Goal: Transaction & Acquisition: Purchase product/service

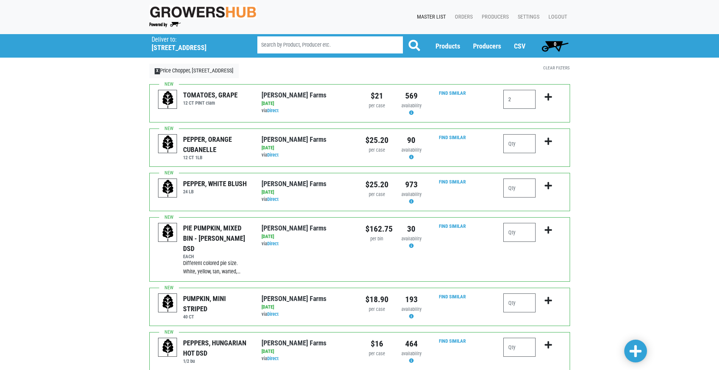
type input "2"
click at [551, 96] on icon "submit" at bounding box center [548, 97] width 7 height 8
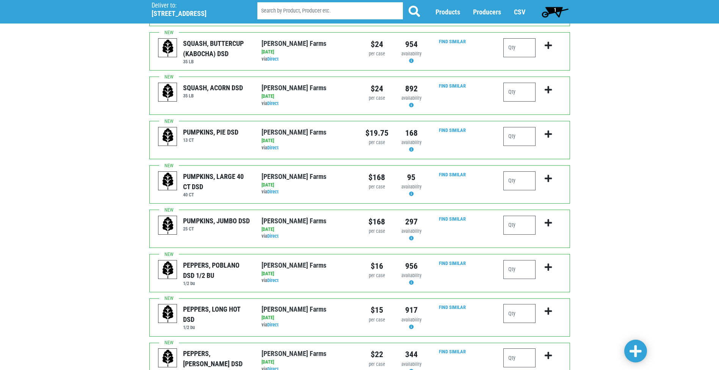
scroll to position [670, 0]
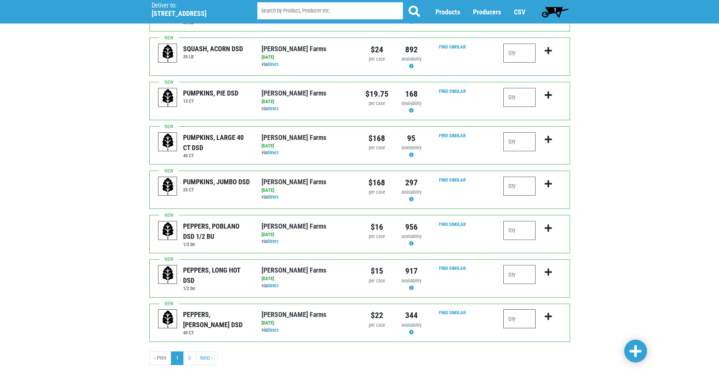
click at [527, 309] on input "number" at bounding box center [519, 318] width 32 height 19
type input "2"
click at [548, 312] on icon "submit" at bounding box center [548, 316] width 7 height 8
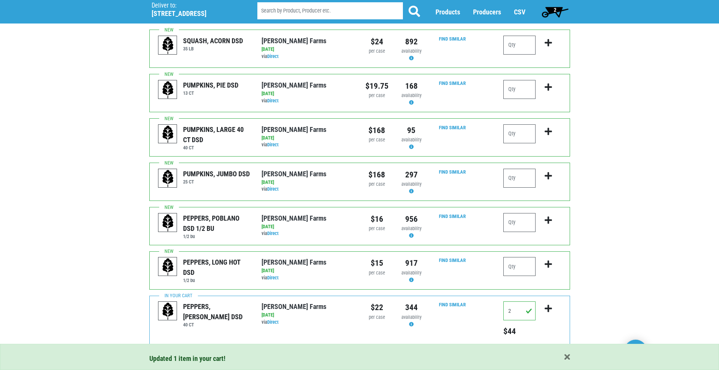
scroll to position [681, 0]
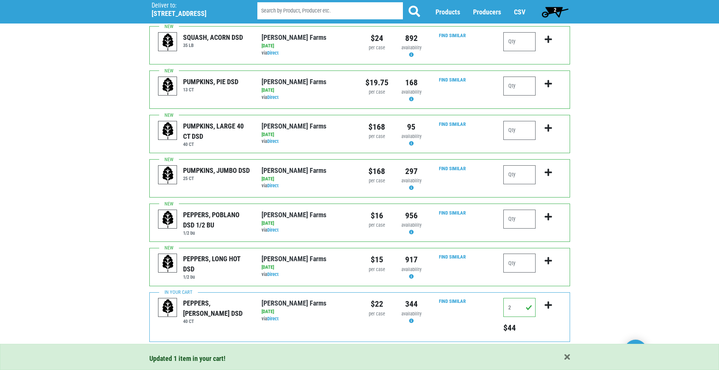
click at [190, 351] on link "2" at bounding box center [189, 358] width 13 height 14
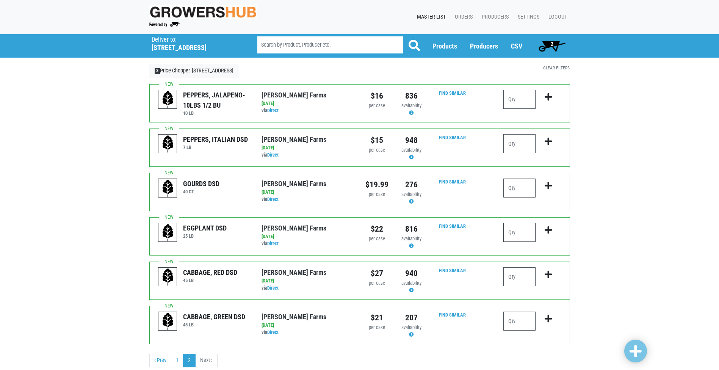
click at [519, 232] on input "number" at bounding box center [519, 232] width 32 height 19
type input "1"
click at [550, 230] on icon "submit" at bounding box center [548, 230] width 7 height 8
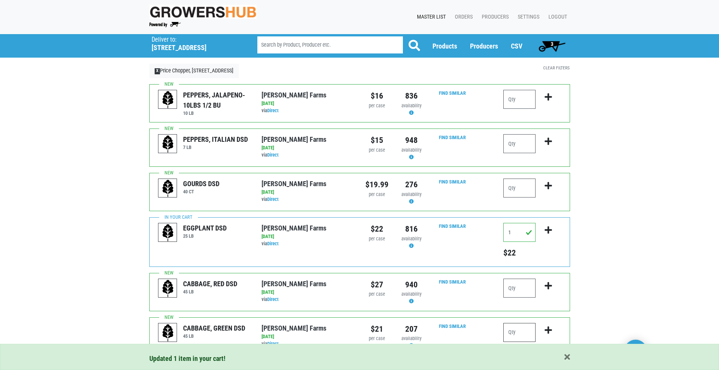
click at [514, 341] on input "number" at bounding box center [519, 332] width 32 height 19
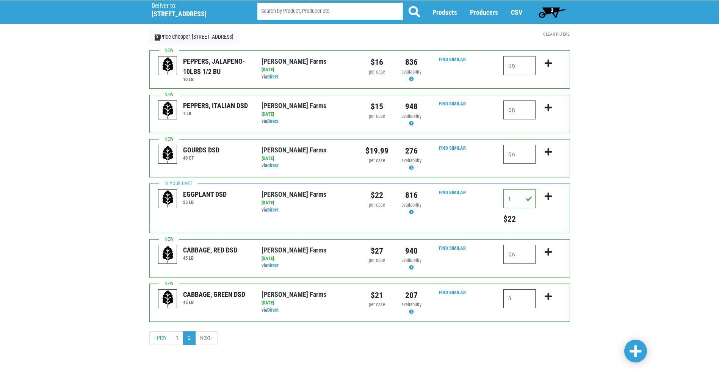
type input "3"
click at [548, 296] on icon "submit" at bounding box center [548, 296] width 7 height 8
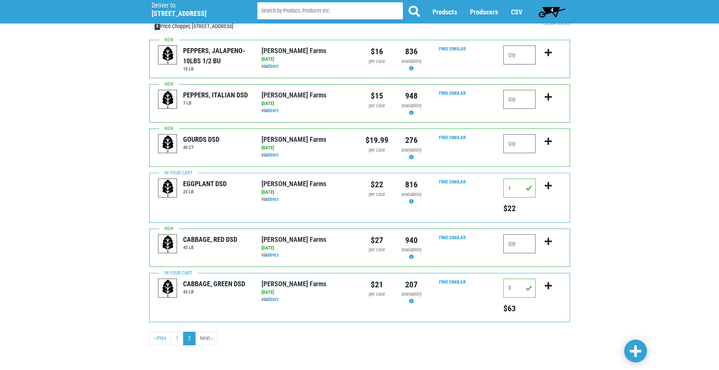
scroll to position [45, 0]
click at [180, 335] on link "1" at bounding box center [177, 338] width 13 height 14
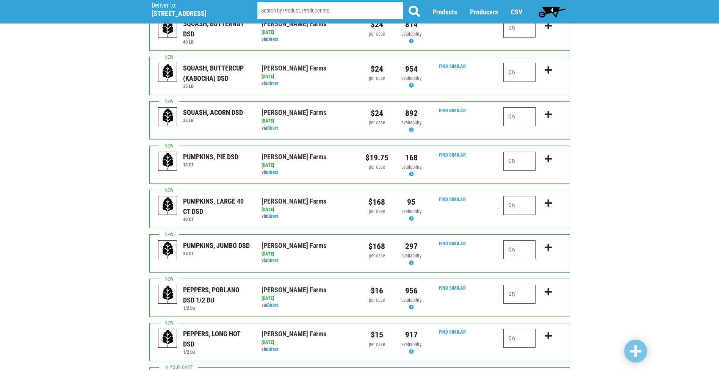
scroll to position [681, 0]
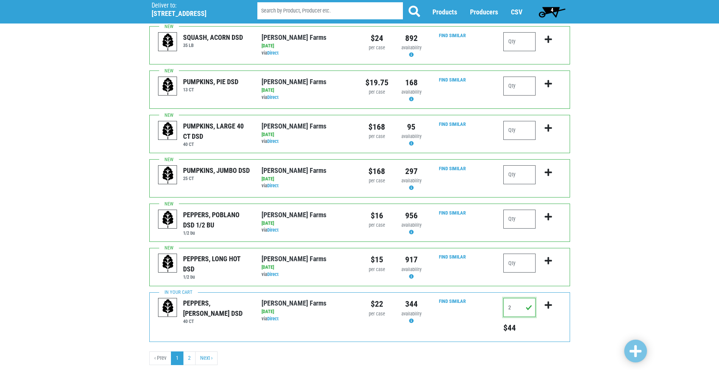
drag, startPoint x: 513, startPoint y: 287, endPoint x: 484, endPoint y: 283, distance: 29.5
click at [484, 292] on div "PEPPERS, [PERSON_NAME] DSD 40 CT [PERSON_NAME][GEOGRAPHIC_DATA] via Direct on […" at bounding box center [359, 317] width 421 height 50
type input "3"
click at [548, 301] on icon "submit" at bounding box center [548, 305] width 7 height 8
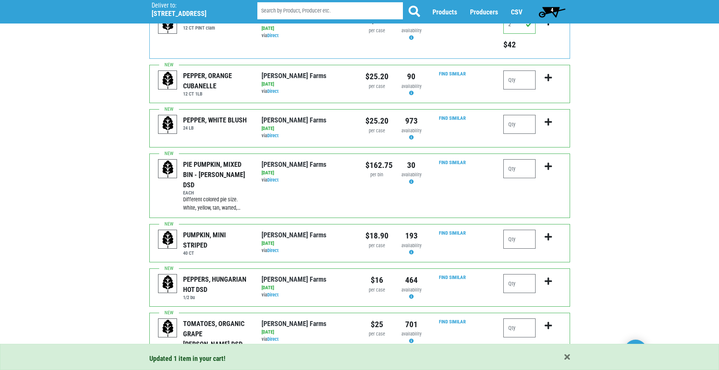
scroll to position [0, 0]
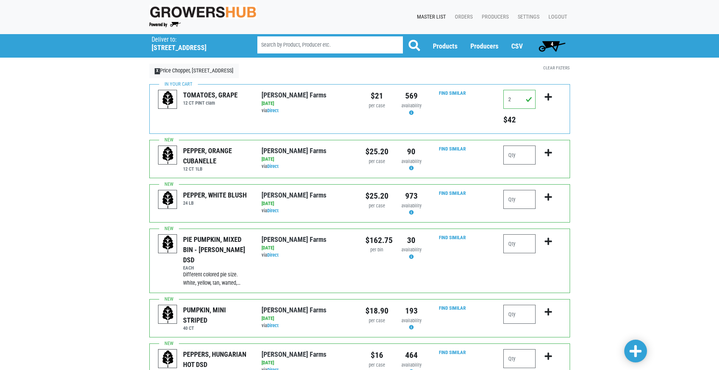
click at [547, 46] on span "4" at bounding box center [552, 45] width 34 height 15
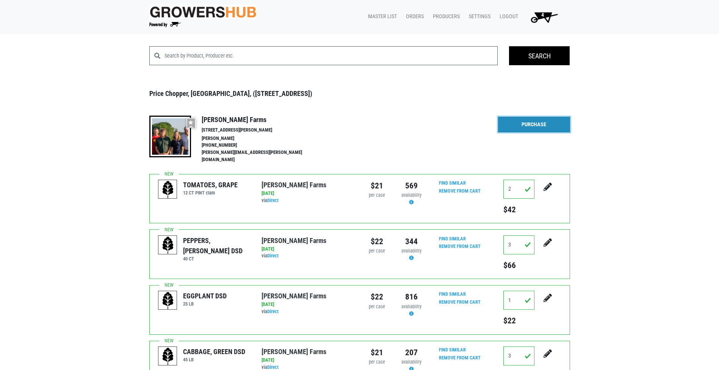
click at [526, 121] on link "Purchase" at bounding box center [534, 125] width 72 height 16
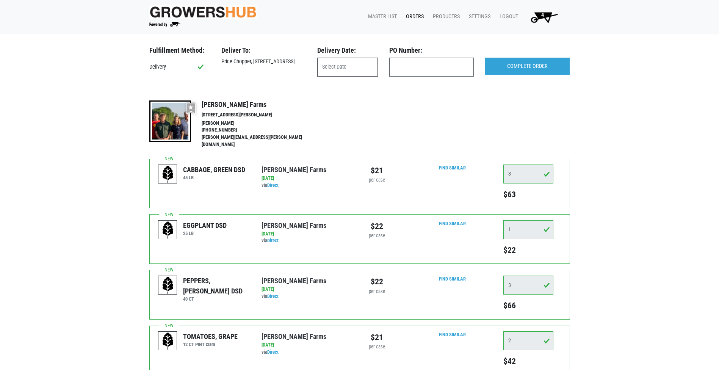
click at [345, 70] on input "text" at bounding box center [347, 67] width 61 height 19
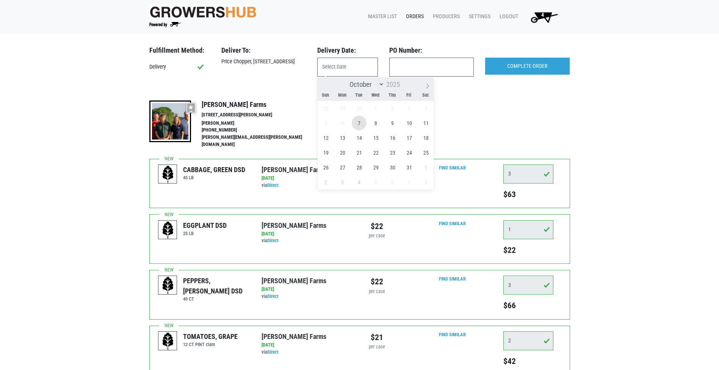
click at [359, 124] on span "7" at bounding box center [359, 123] width 15 height 15
type input "[DATE]"
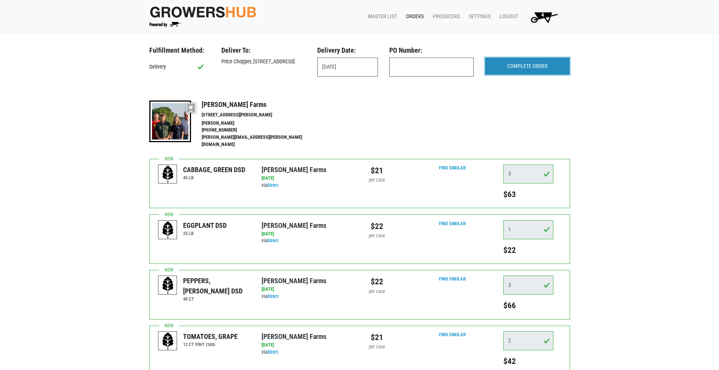
click at [540, 68] on input "COMPLETE ORDER" at bounding box center [527, 66] width 85 height 17
